Goal: Communication & Community: Answer question/provide support

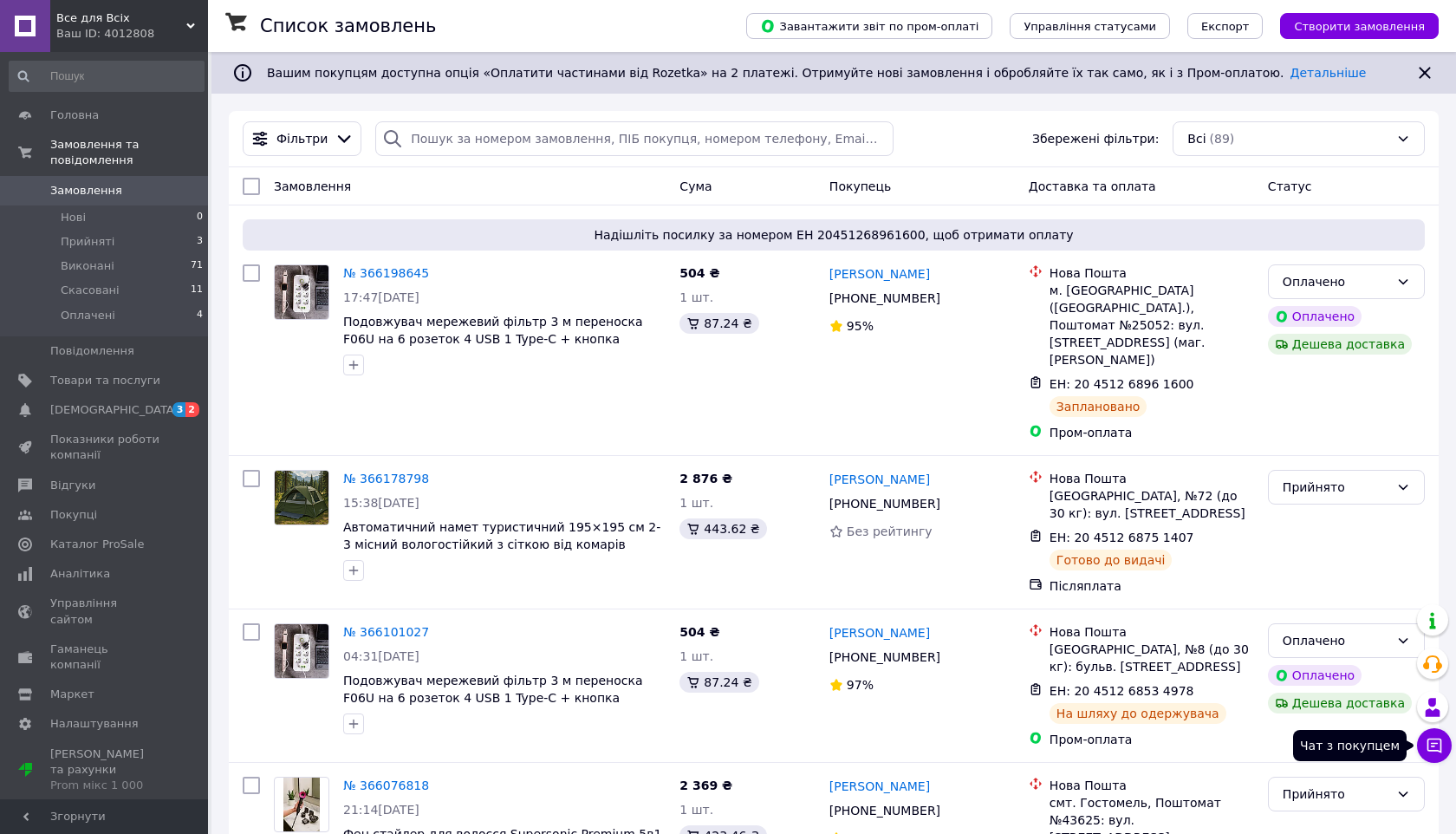
click at [1428, 751] on icon at bounding box center [1434, 746] width 15 height 15
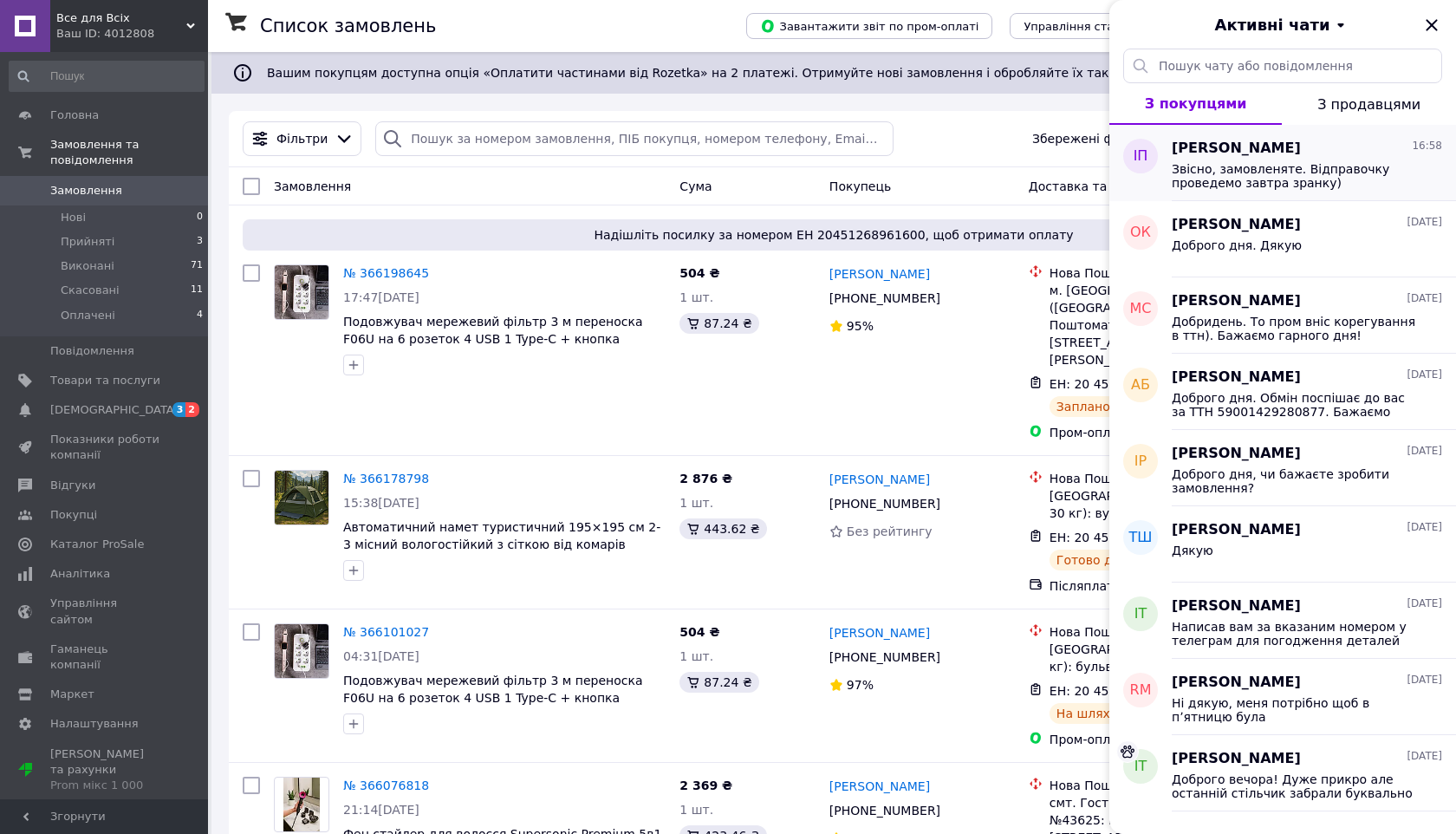
click at [1250, 195] on div "[PERSON_NAME] 16:58 Звісно, замовленяте. Відправочку проведемо завтра зранку)" at bounding box center [1313, 162] width 284 height 76
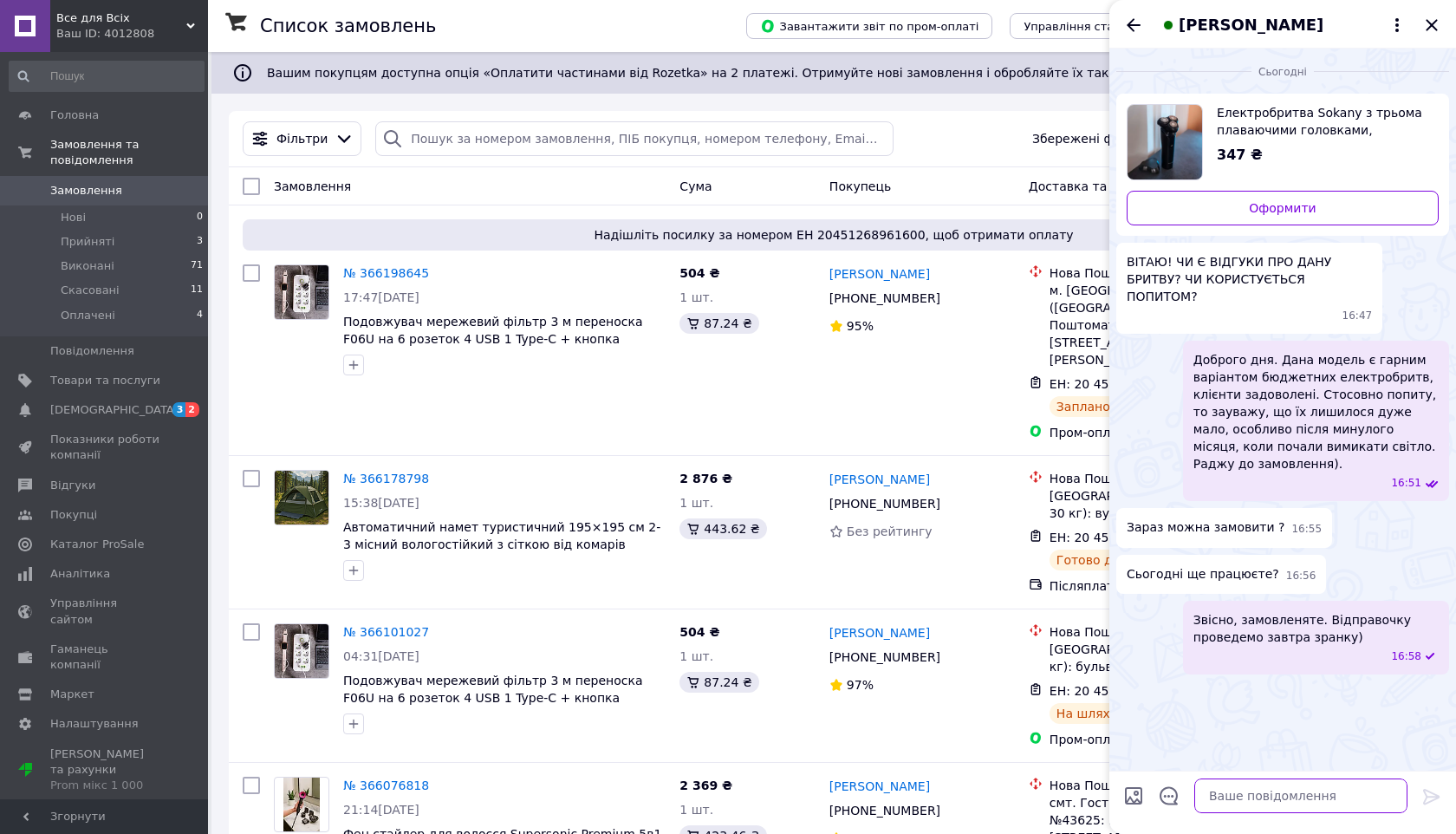
click at [1236, 789] on textarea at bounding box center [1301, 796] width 214 height 35
type textarea "замовляйте*)"
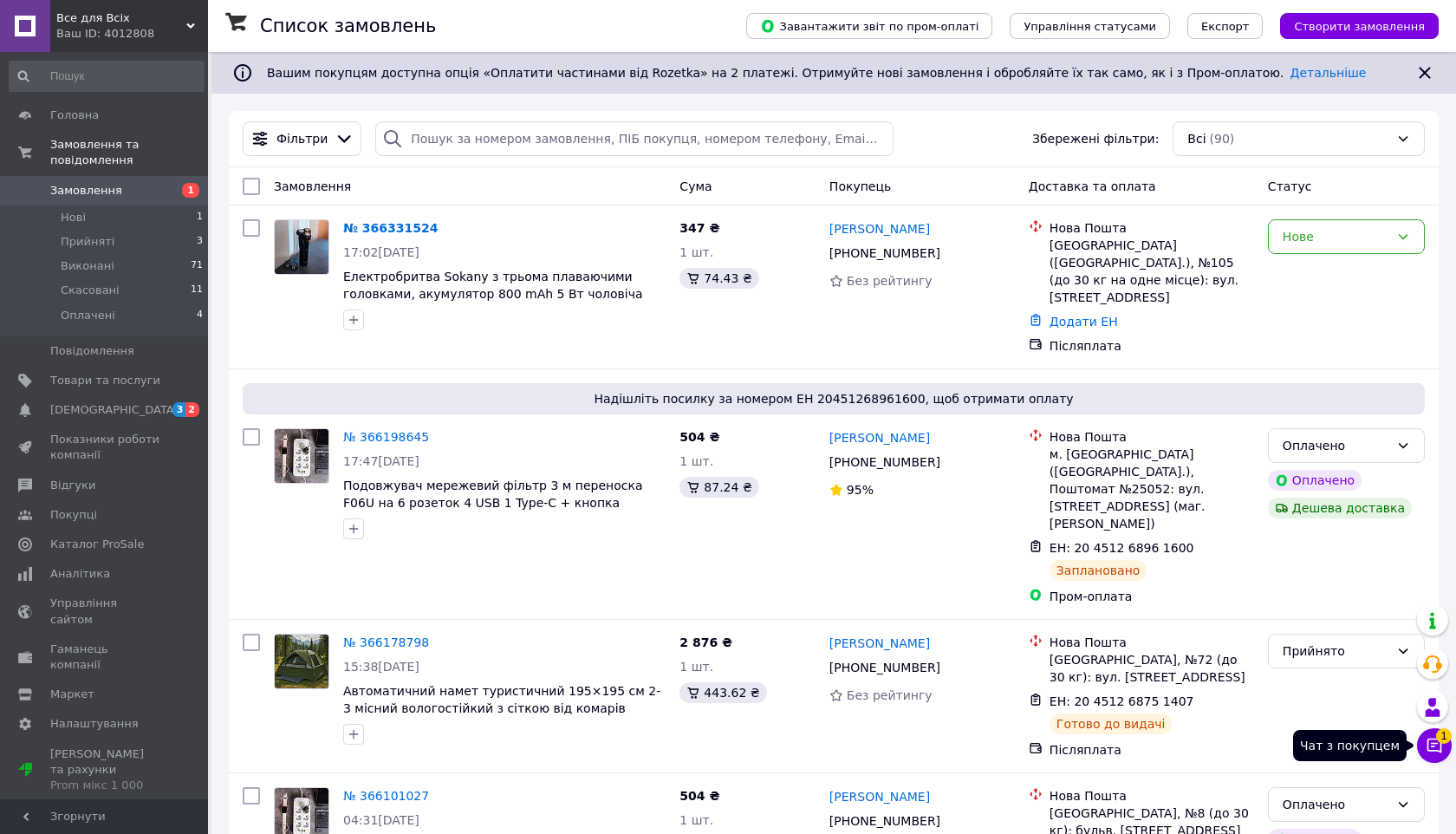
click at [1432, 729] on button "Чат з покупцем 1" at bounding box center [1434, 745] width 35 height 35
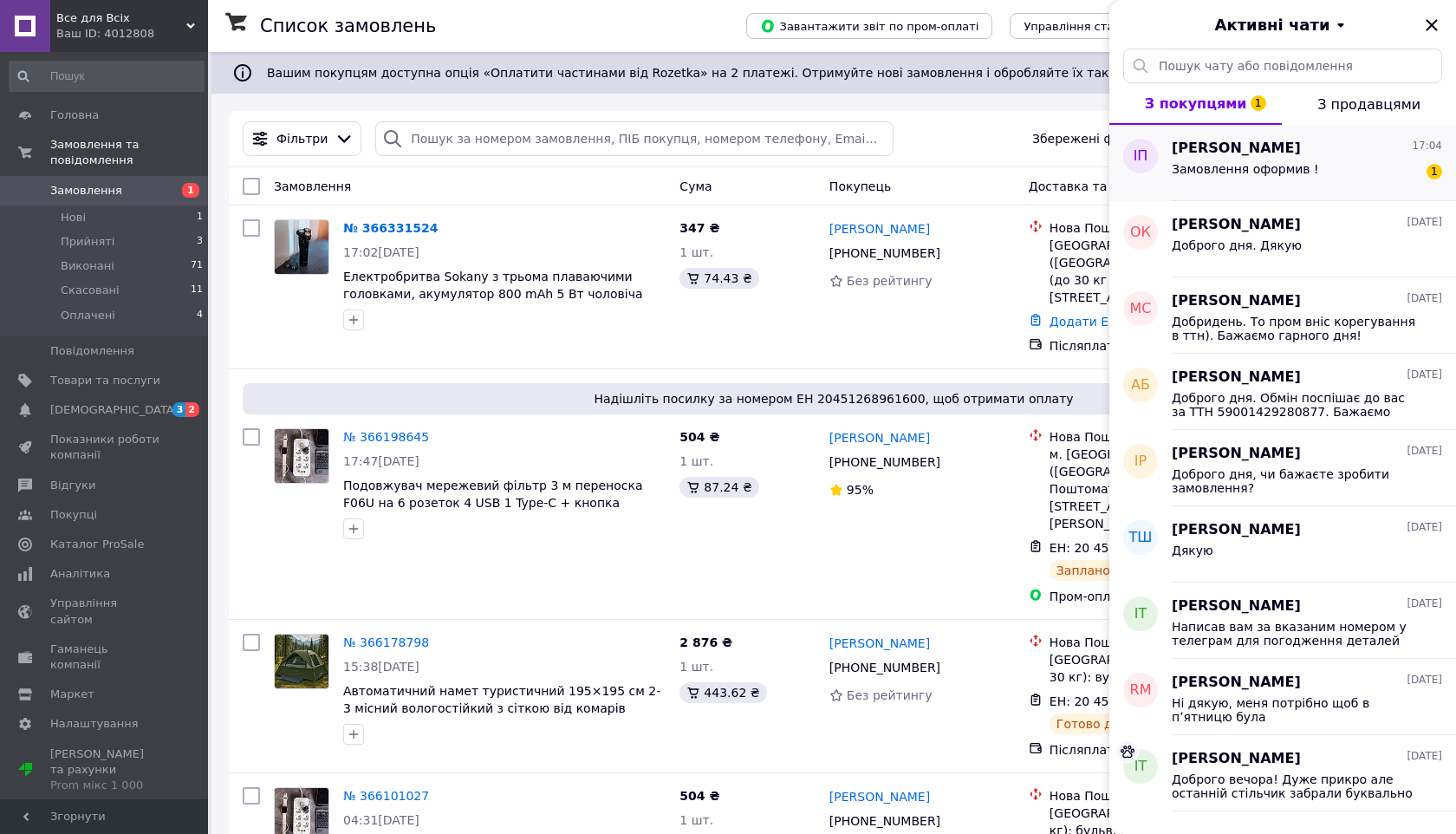
click at [1222, 140] on span "[PERSON_NAME]" at bounding box center [1236, 148] width 129 height 20
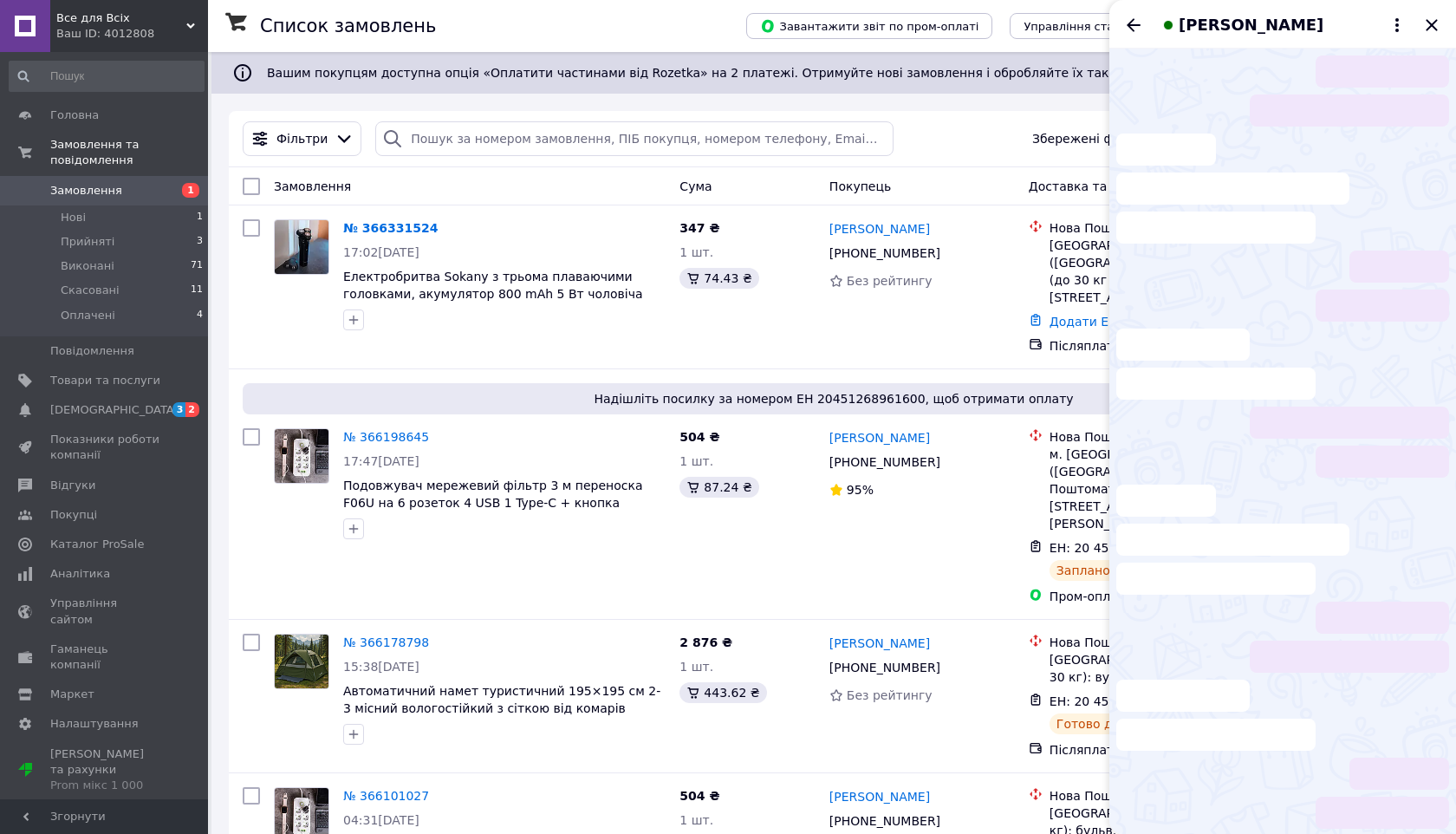
scroll to position [80, 0]
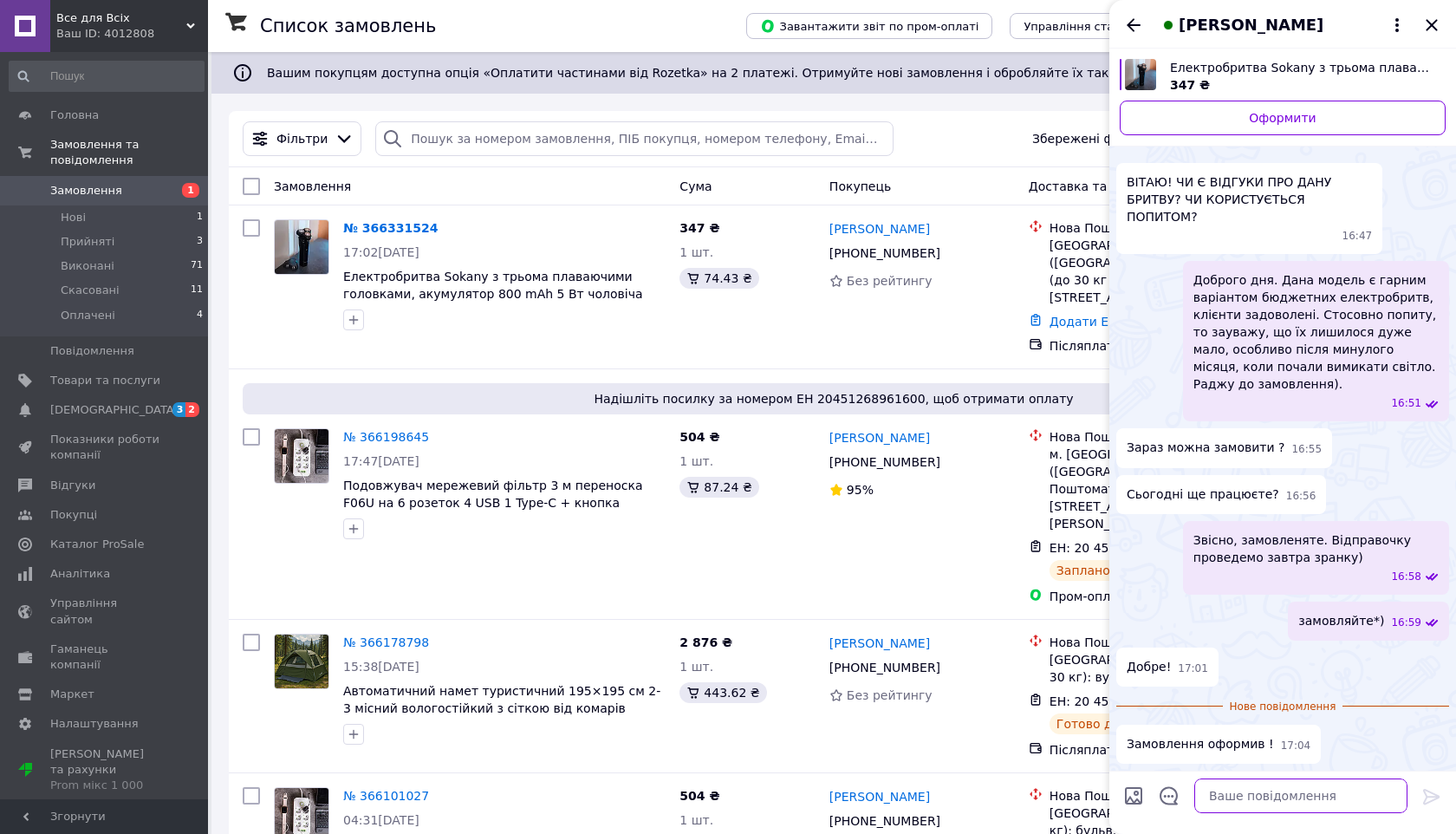
click at [1266, 796] on textarea at bounding box center [1301, 796] width 214 height 35
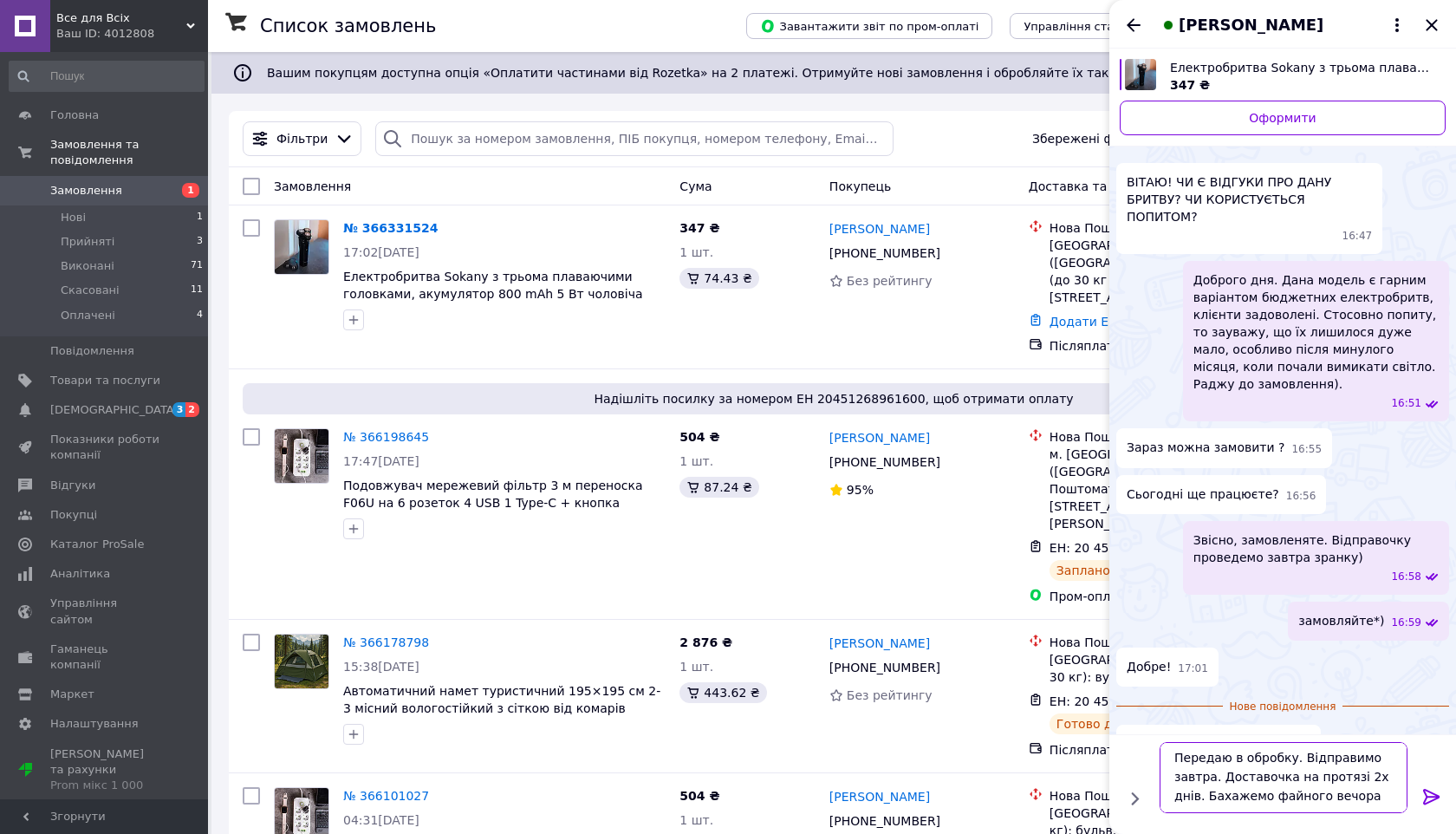
type textarea "Передаю в обробку. Відправимо завтра. Доставочка на протязі 2х днів. Бахажемо ф…"
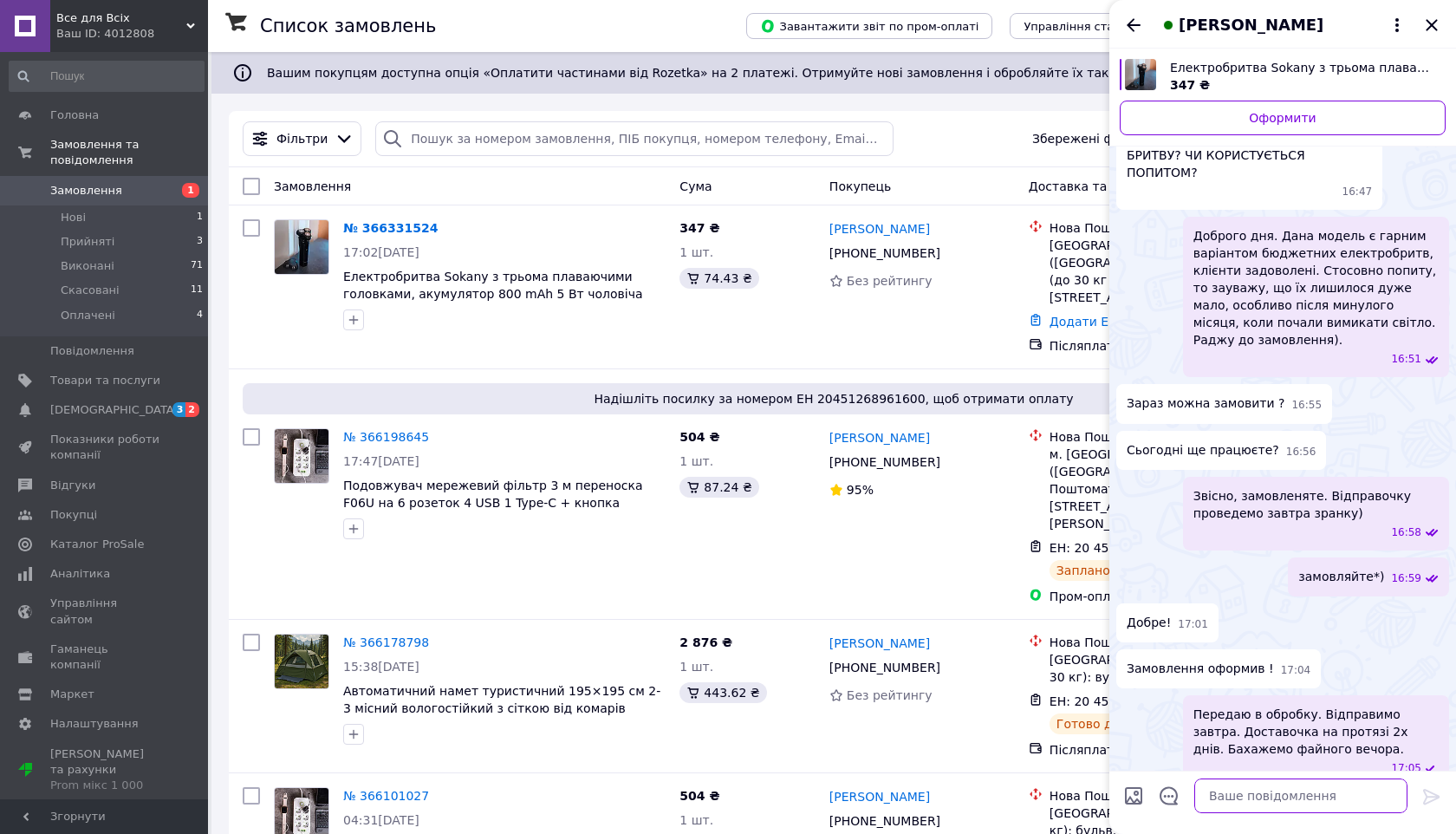
scroll to position [102, 0]
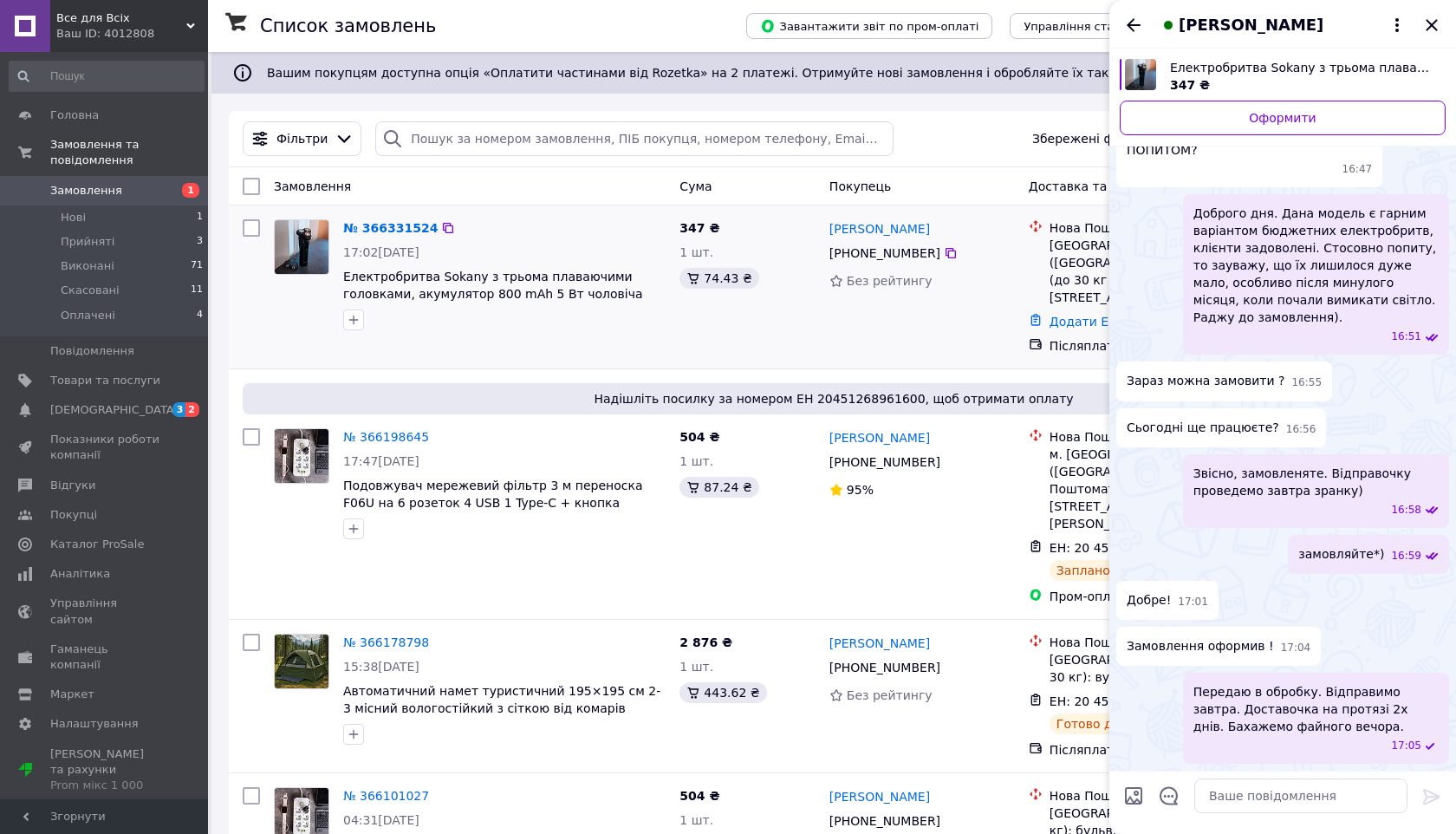
click at [651, 294] on span "Електробритва Sokany з трьома плаваючими головками, акумулятор 800 mAh 5 Вт чол…" at bounding box center [504, 285] width 322 height 35
click at [1435, 13] on div "[PERSON_NAME]" at bounding box center [1283, 24] width 347 height 49
click at [1434, 22] on icon "Закрити" at bounding box center [1431, 24] width 11 height 11
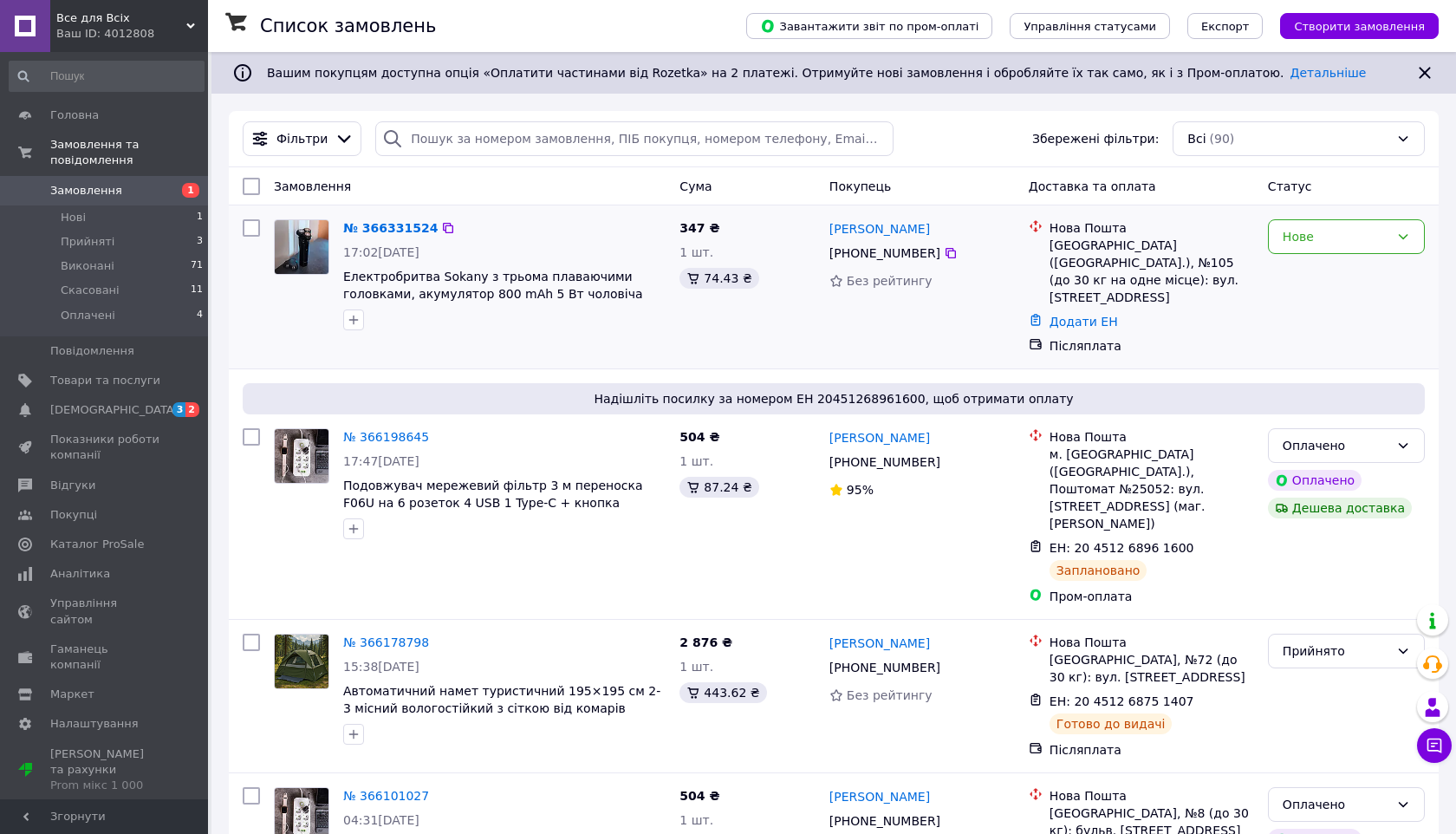
click at [290, 249] on img at bounding box center [301, 246] width 53 height 53
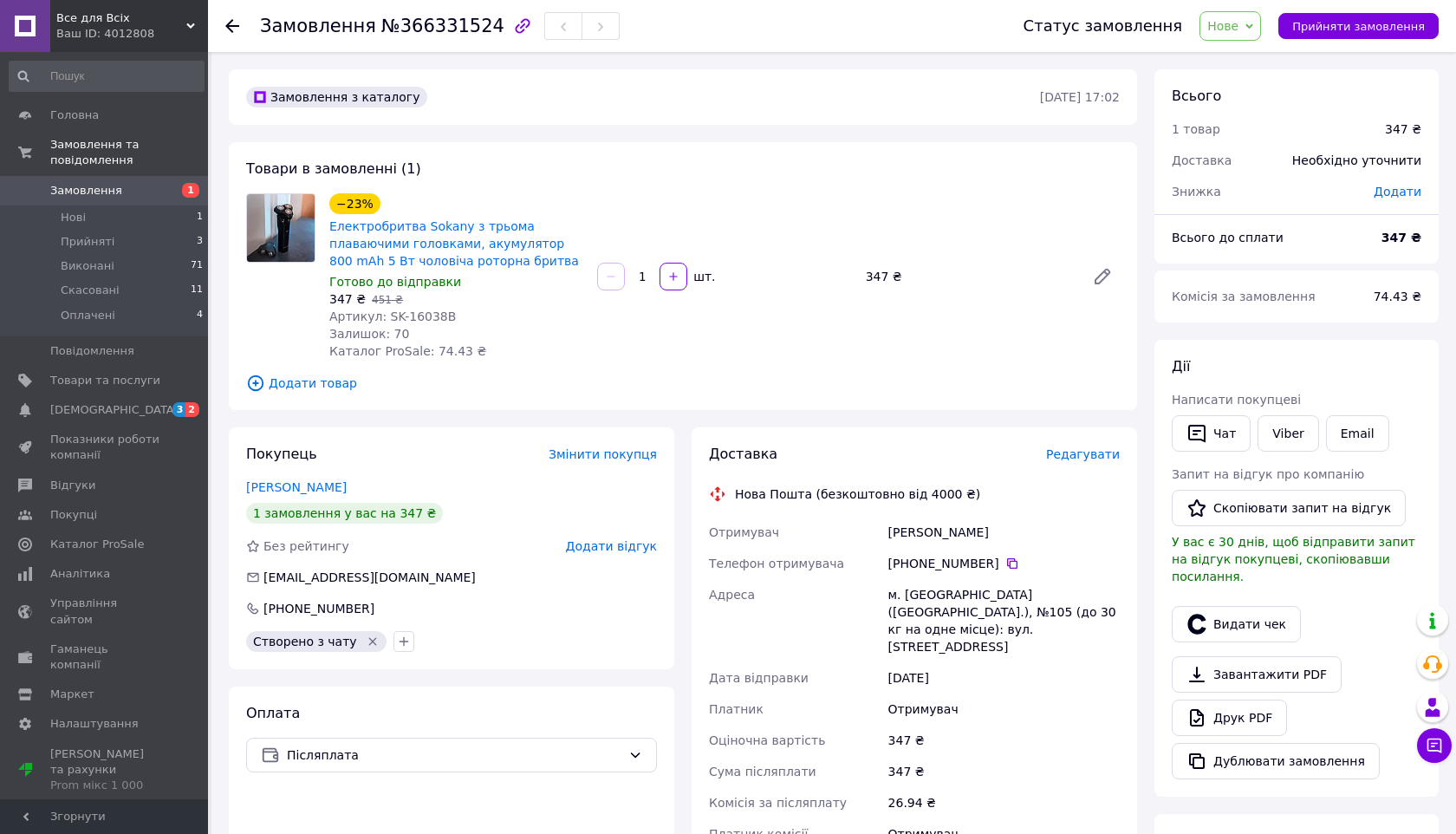
click at [433, 312] on span "Артикул: SK-16038B" at bounding box center [392, 316] width 126 height 14
copy span "16038B"
click at [433, 313] on span "Артикул: SK-16038B" at bounding box center [392, 316] width 126 height 14
drag, startPoint x: 444, startPoint y: 313, endPoint x: 386, endPoint y: 318, distance: 58.2
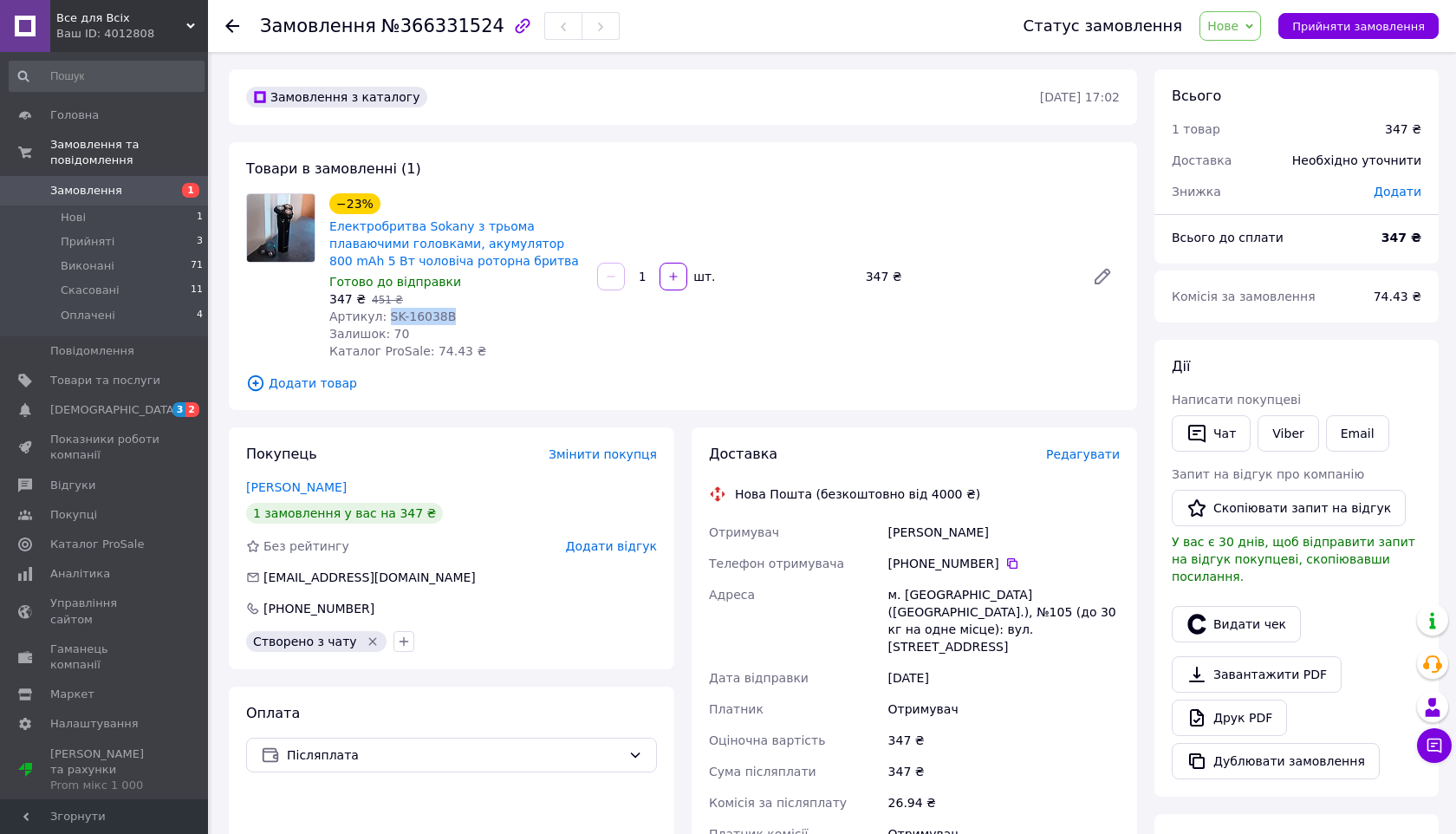
click at [386, 318] on span "Артикул: SK-16038B" at bounding box center [392, 316] width 126 height 14
copy span "SK-16038B"
click at [1005, 557] on icon at bounding box center [1012, 563] width 14 height 14
click at [97, 192] on span "Замовлення" at bounding box center [86, 190] width 72 height 16
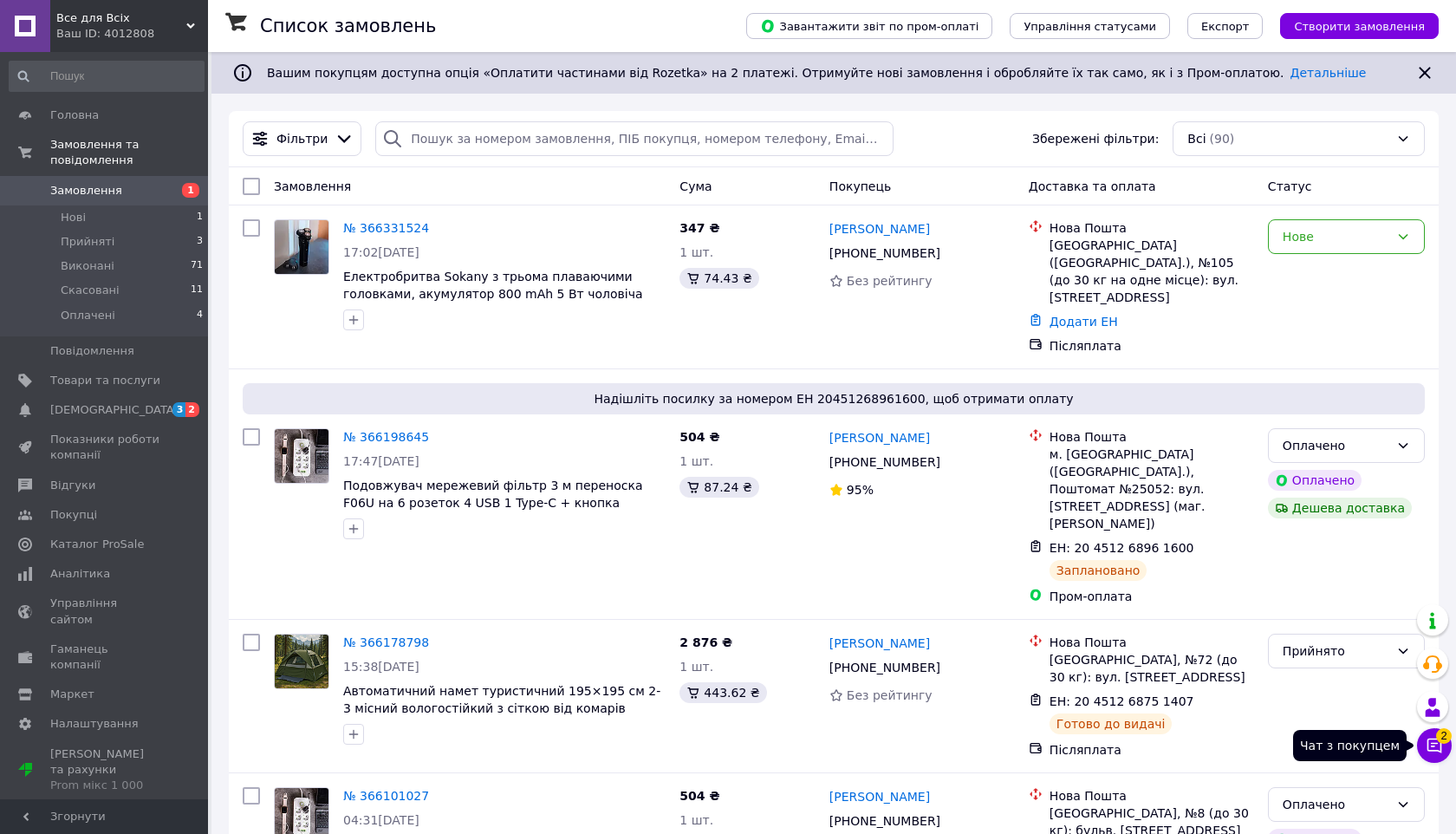
click at [1419, 744] on button "Чат з покупцем 2" at bounding box center [1434, 745] width 35 height 35
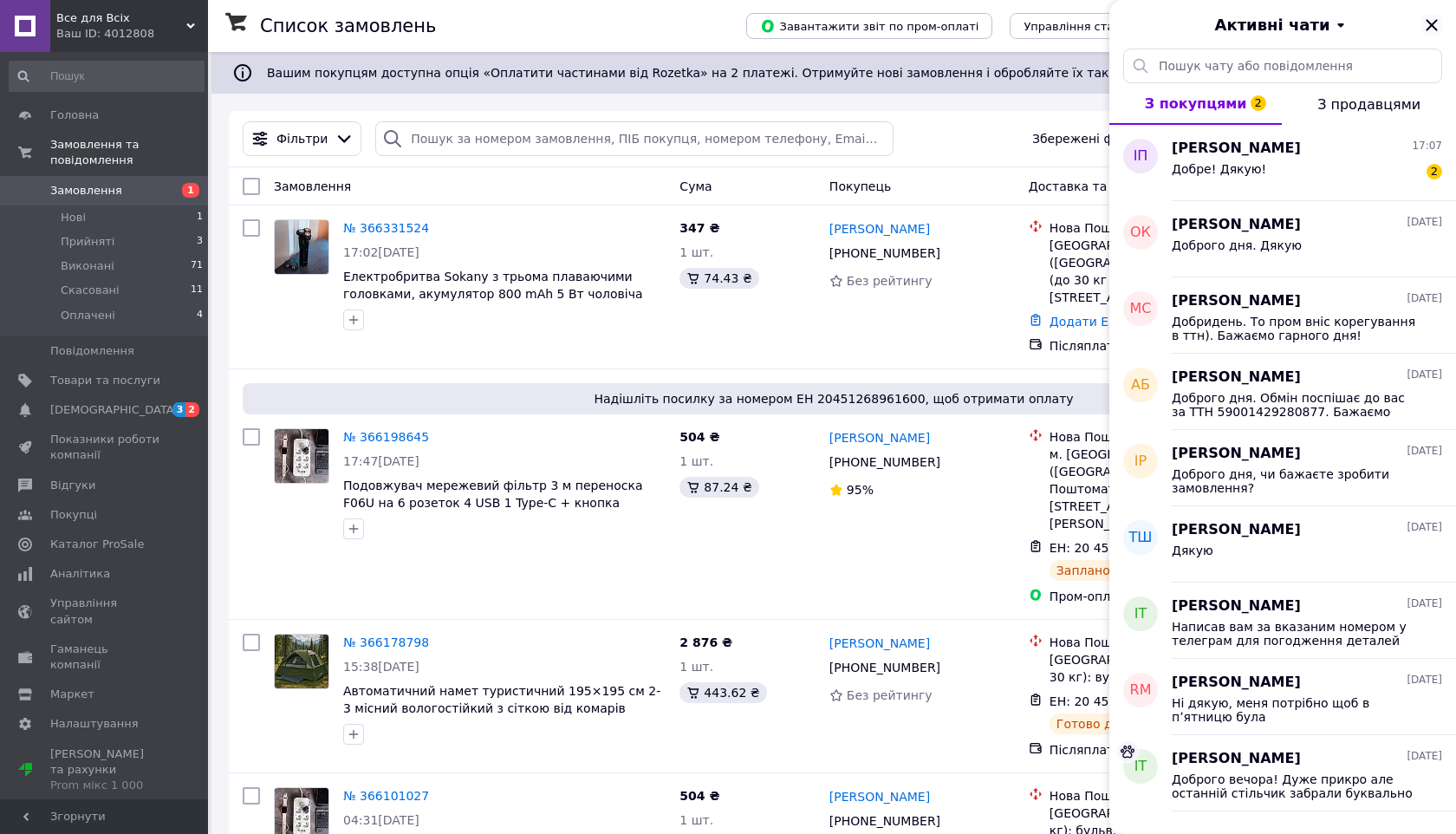
click at [1427, 26] on icon "Закрити" at bounding box center [1432, 25] width 21 height 21
